Goal: Information Seeking & Learning: Learn about a topic

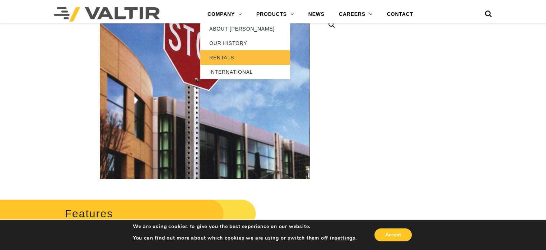
click at [225, 54] on link "RENTALS" at bounding box center [245, 57] width 90 height 14
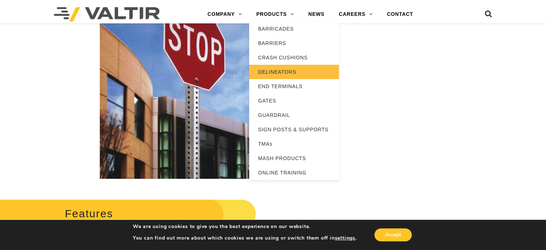
click at [285, 70] on link "DELINEATORS" at bounding box center [294, 72] width 90 height 14
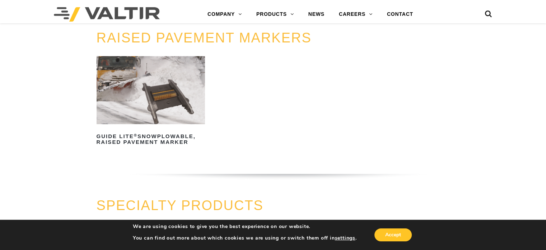
scroll to position [395, 0]
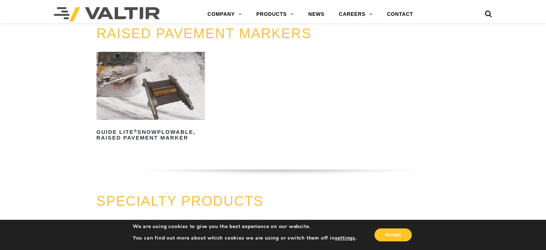
click at [115, 107] on img at bounding box center [151, 86] width 109 height 68
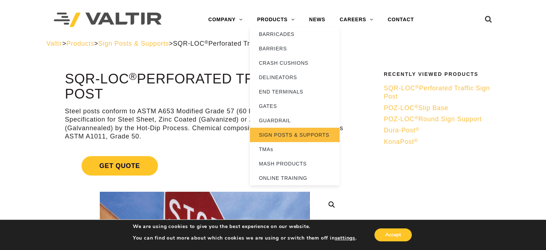
click at [269, 136] on link "SIGN POSTS & SUPPORTS" at bounding box center [295, 135] width 90 height 14
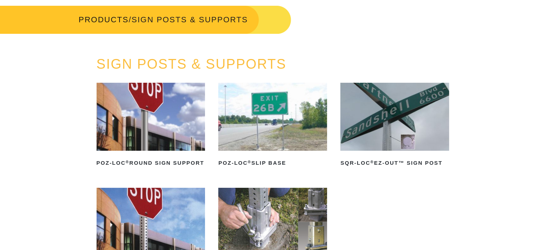
scroll to position [36, 0]
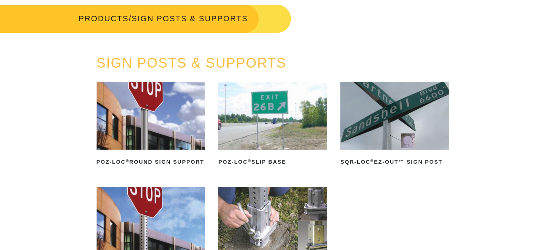
click at [365, 120] on img at bounding box center [395, 116] width 109 height 68
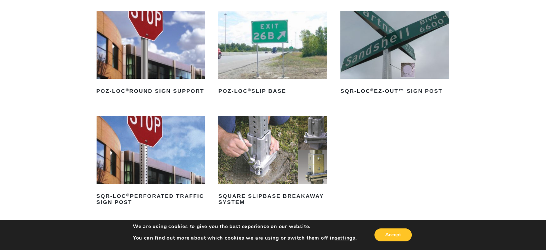
scroll to position [108, 0]
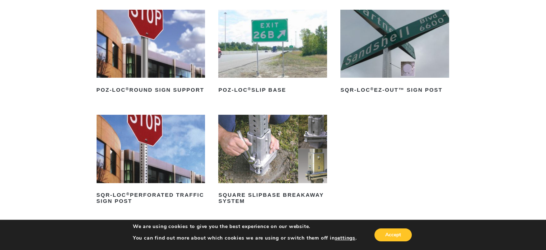
click at [257, 69] on img at bounding box center [272, 44] width 109 height 68
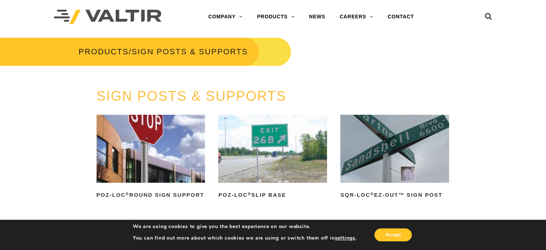
scroll to position [0, 0]
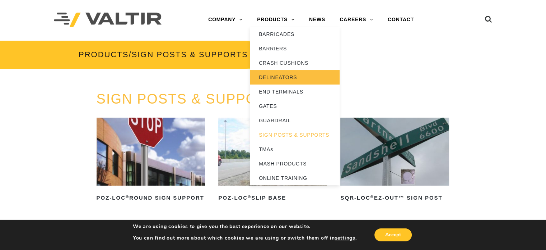
click at [265, 80] on link "DELINEATORS" at bounding box center [295, 77] width 90 height 14
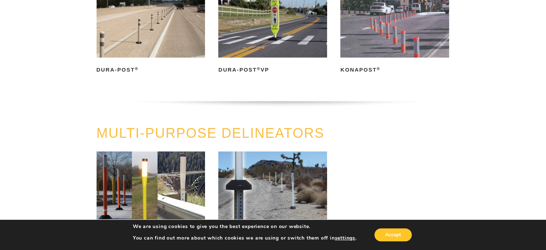
scroll to position [108, 0]
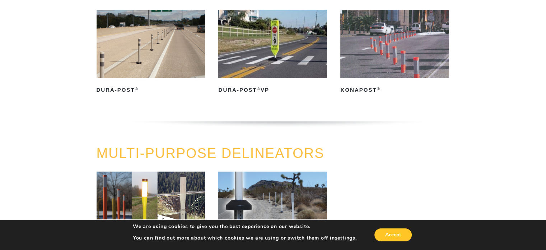
click at [284, 70] on img at bounding box center [272, 44] width 109 height 68
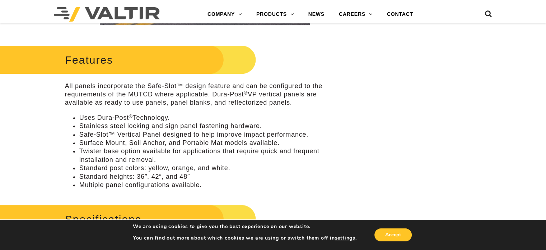
scroll to position [287, 0]
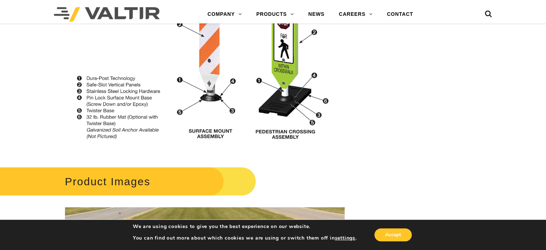
click at [284, 70] on img at bounding box center [205, 70] width 280 height 163
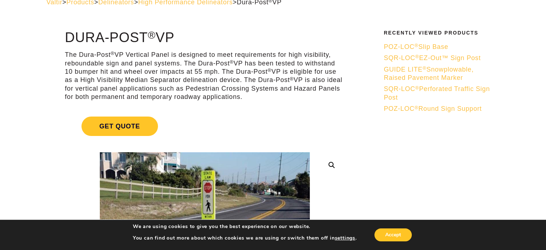
scroll to position [0, 0]
